Goal: Task Accomplishment & Management: Manage account settings

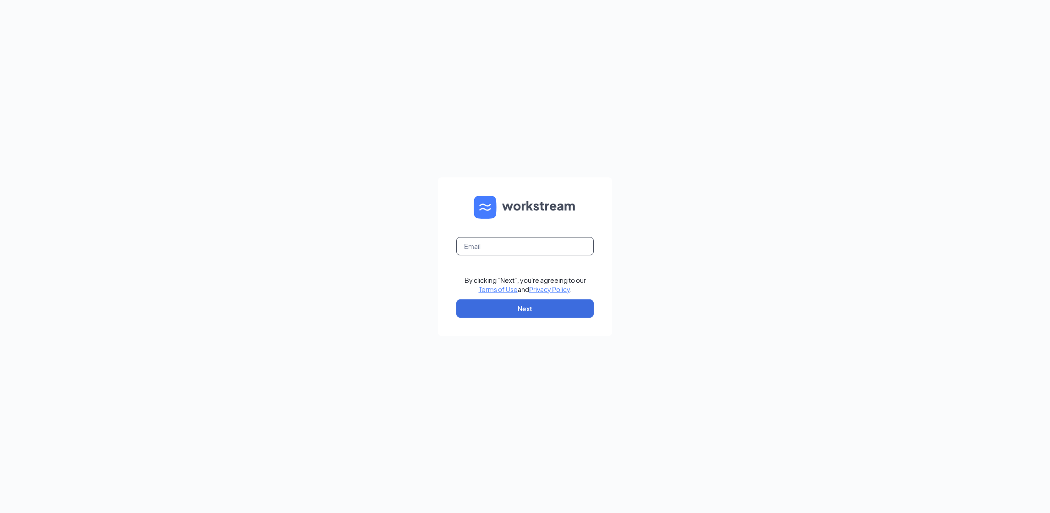
click at [477, 244] on input "text" at bounding box center [524, 246] width 137 height 18
type input "[EMAIL_ADDRESS][DOMAIN_NAME]"
click at [511, 314] on button "Next" at bounding box center [524, 308] width 137 height 18
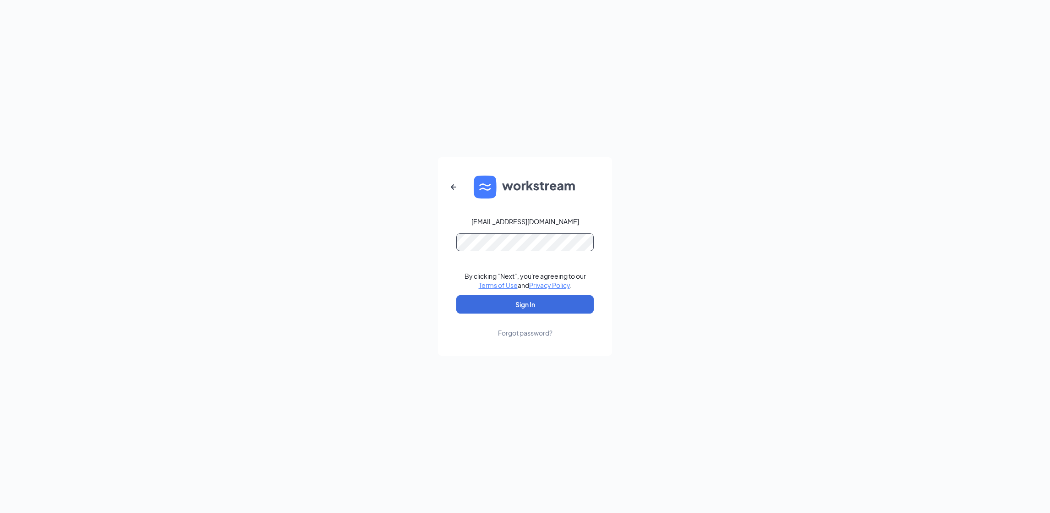
click at [456, 295] on button "Sign In" at bounding box center [524, 304] width 137 height 18
click at [333, 261] on div "[EMAIL_ADDRESS][DOMAIN_NAME] By clicking "Next", you're agreeing to our Terms o…" at bounding box center [525, 256] width 1050 height 513
click at [456, 295] on button "Sign In" at bounding box center [524, 304] width 137 height 18
click at [478, 299] on button "Sign In" at bounding box center [524, 304] width 137 height 18
click at [360, 250] on div "[EMAIL_ADDRESS][DOMAIN_NAME] Credential mismatches. By clicking "Next", you're …" at bounding box center [525, 256] width 1050 height 513
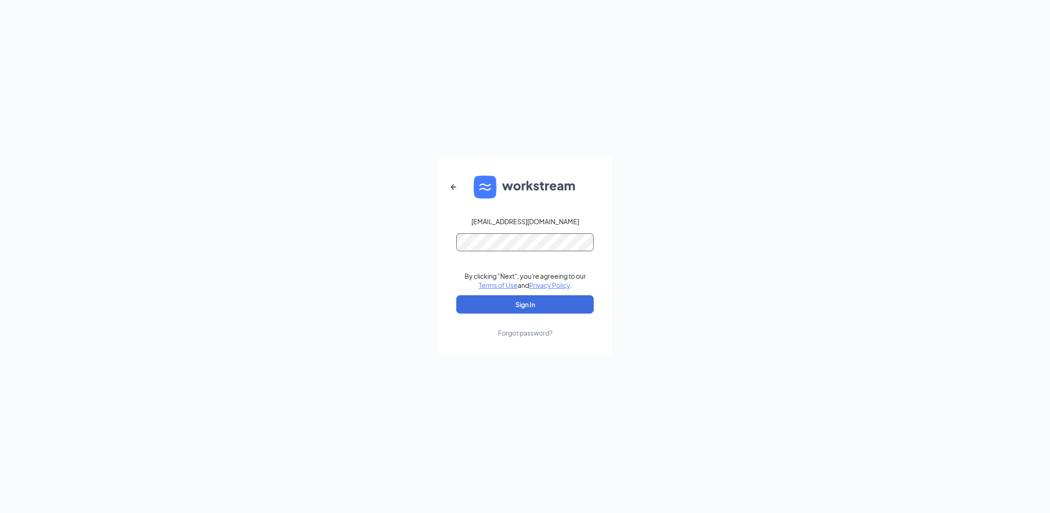
click at [456, 295] on button "Sign In" at bounding box center [524, 304] width 137 height 18
click at [337, 242] on div "[EMAIL_ADDRESS][DOMAIN_NAME] Credential mismatches. By clicking "Next", you're …" at bounding box center [525, 256] width 1050 height 513
click at [456, 295] on button "Sign In" at bounding box center [524, 304] width 137 height 18
click at [247, 233] on div "[EMAIL_ADDRESS][DOMAIN_NAME] Credential mismatches. By clicking "Next", you're …" at bounding box center [525, 256] width 1050 height 513
click at [456, 295] on button "Sign In" at bounding box center [524, 304] width 137 height 18
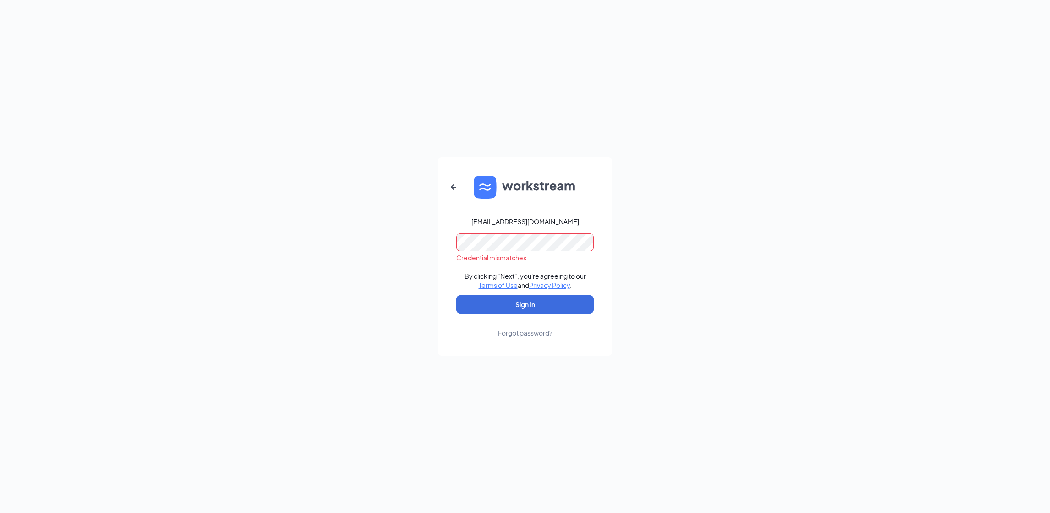
click at [529, 332] on div "Forgot password?" at bounding box center [525, 332] width 55 height 9
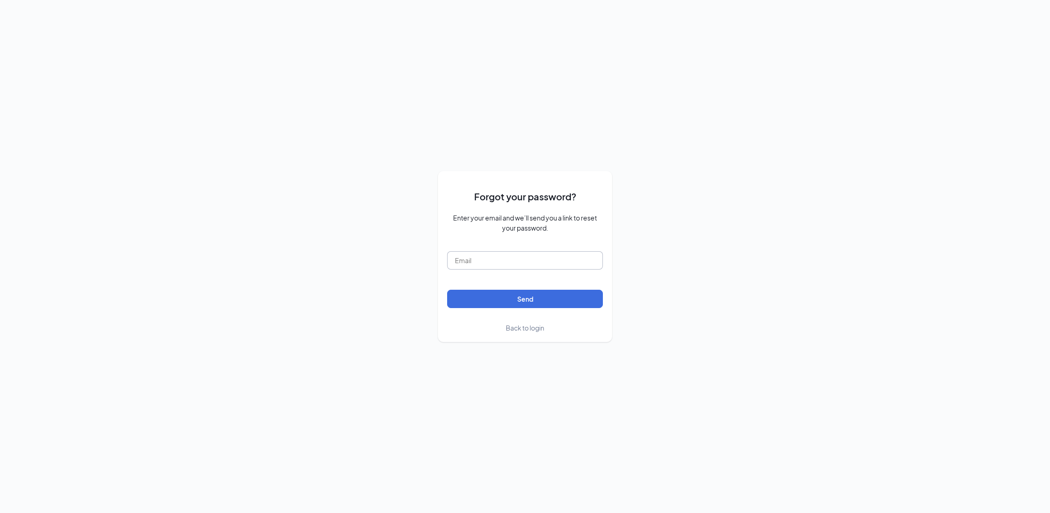
click at [528, 262] on input "text" at bounding box center [525, 260] width 156 height 18
type input "[EMAIL_ADDRESS][DOMAIN_NAME]"
